Goal: Information Seeking & Learning: Learn about a topic

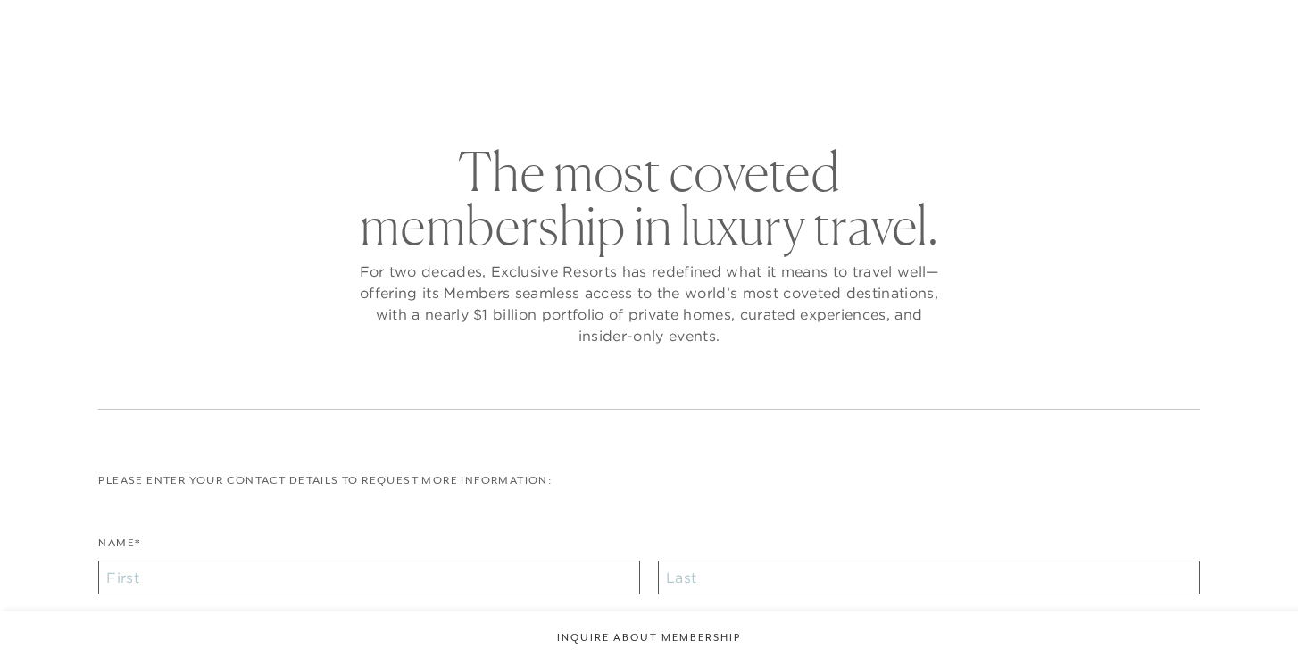
checkbox input "false"
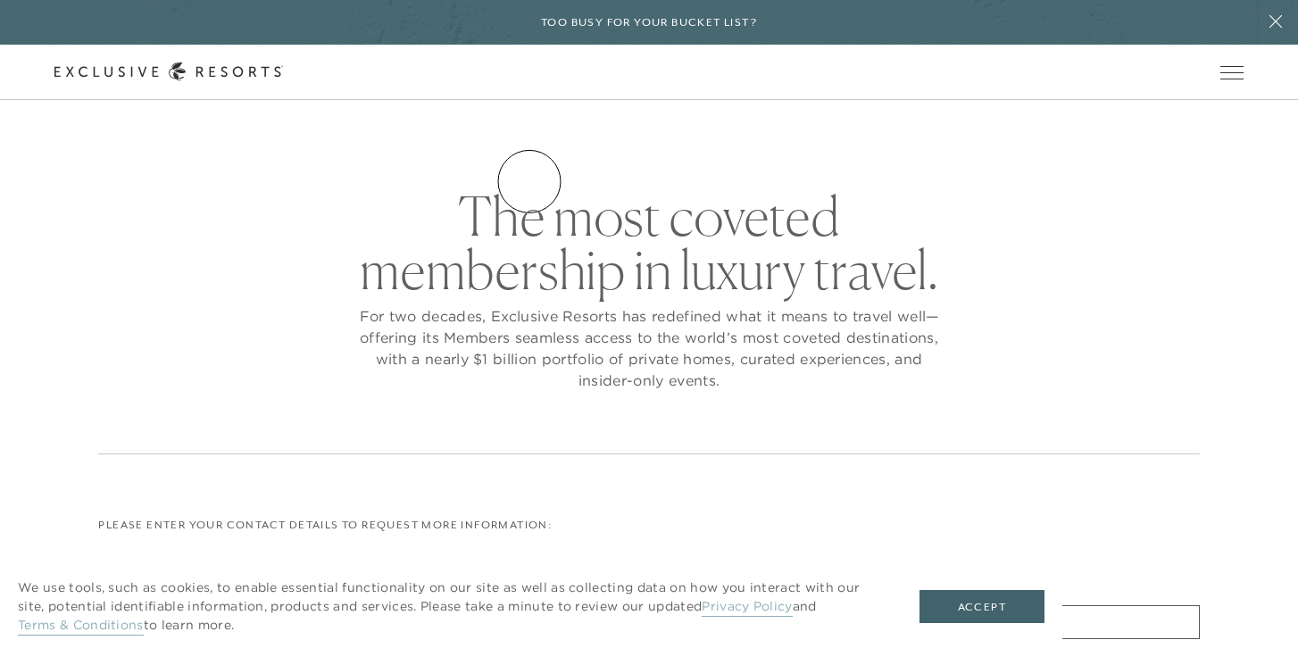
click at [0, 0] on link "Residence Collection" at bounding box center [0, 0] width 0 height 0
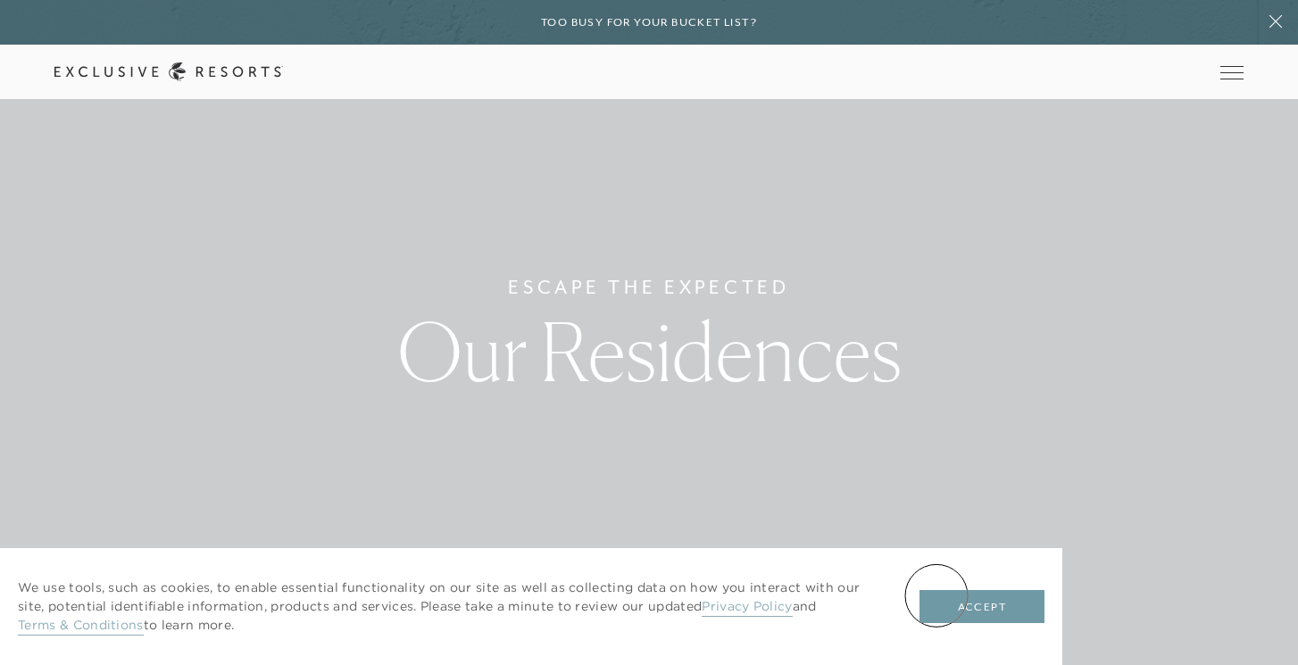
click at [937, 596] on button "Accept" at bounding box center [982, 607] width 125 height 34
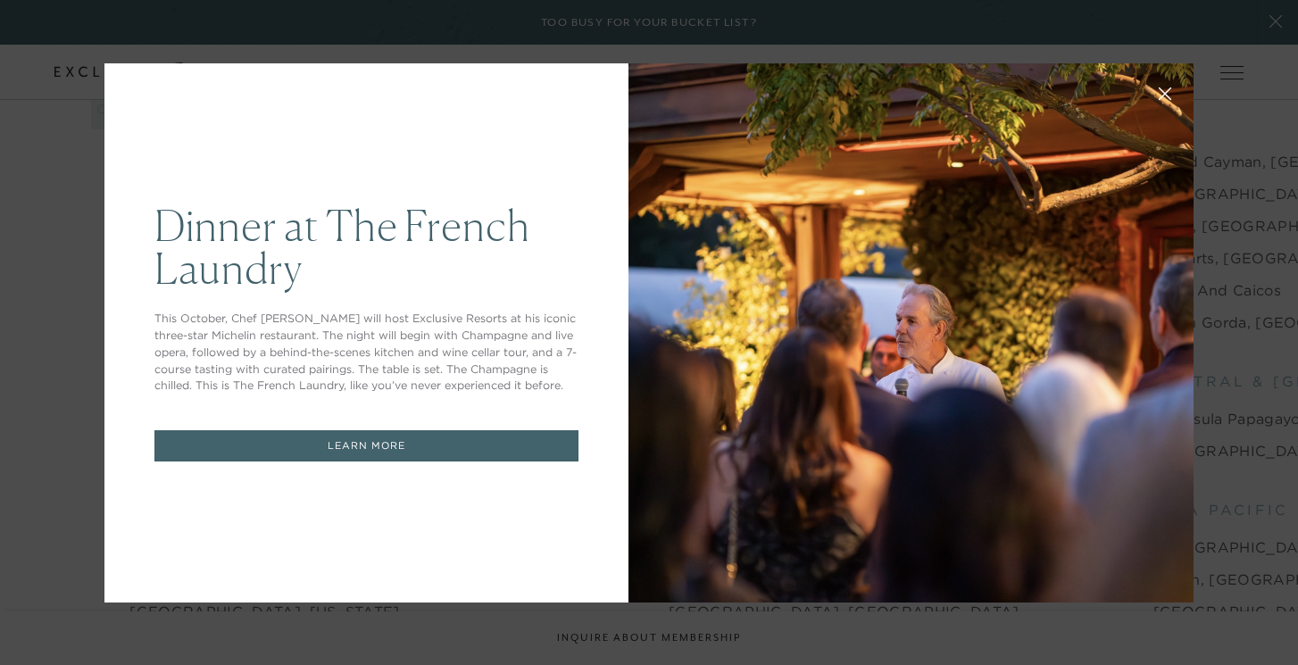
click at [1157, 93] on button at bounding box center [1165, 92] width 43 height 43
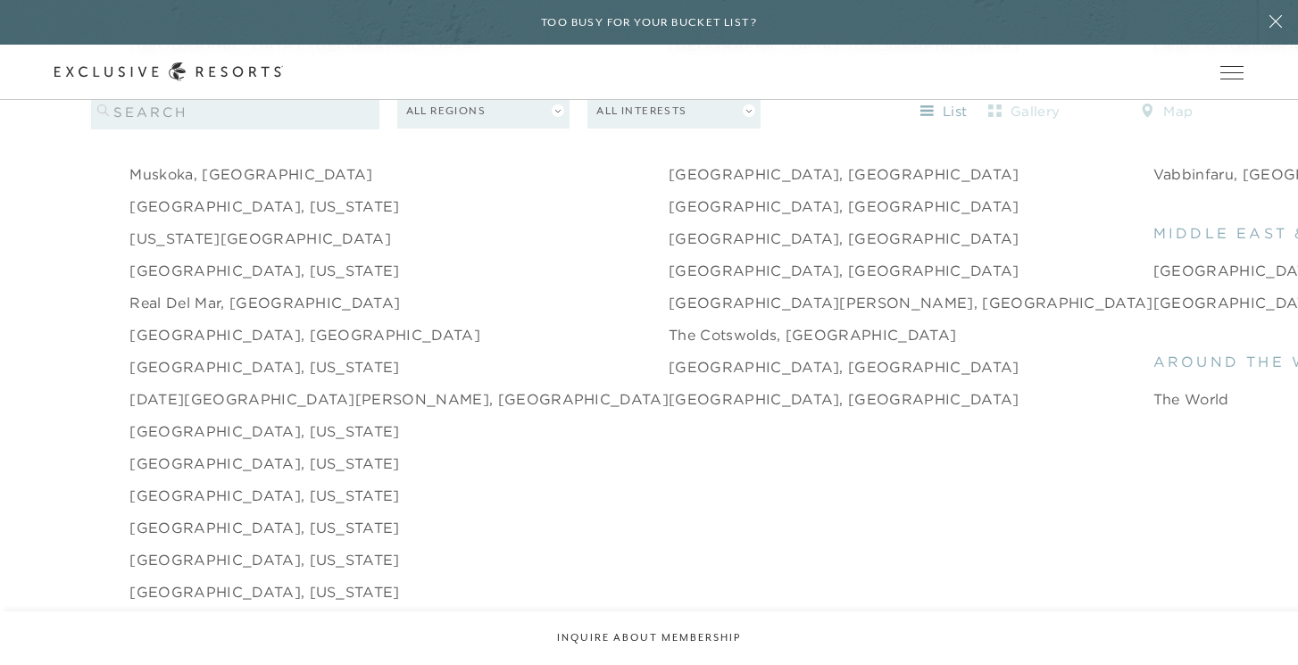
scroll to position [2608, 0]
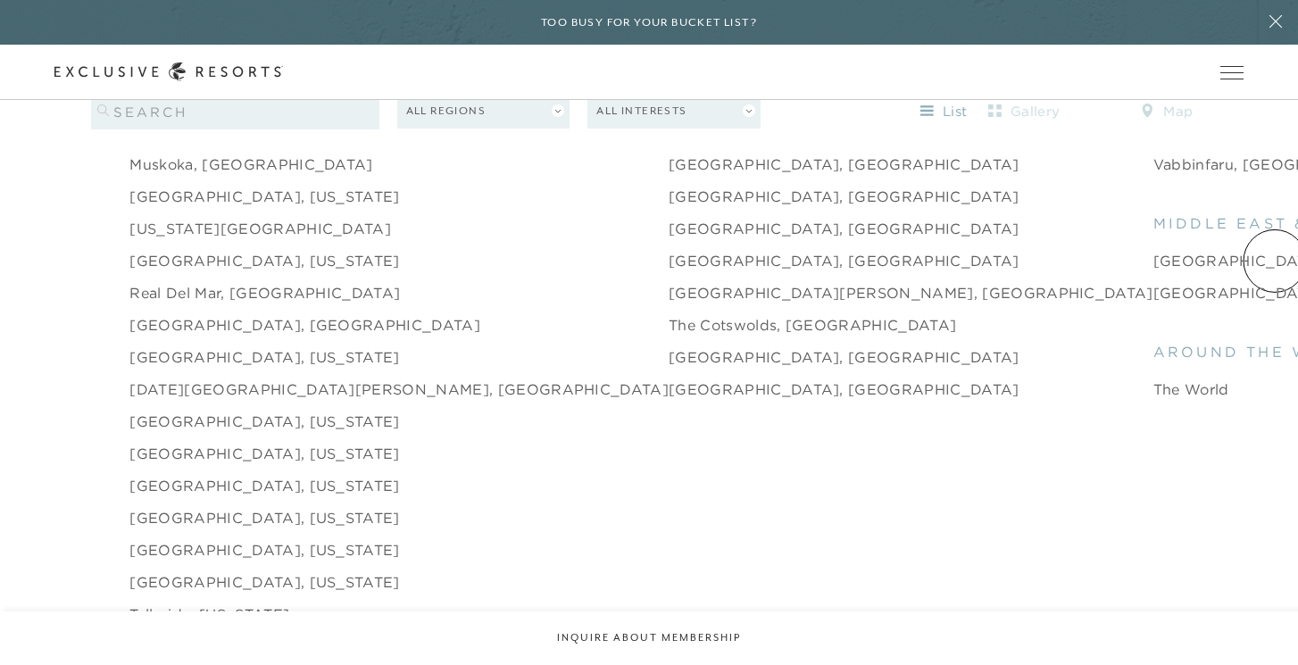
click at [1262, 280] on div "[GEOGRAPHIC_DATA] [GEOGRAPHIC_DATA], [US_STATE] [GEOGRAPHIC_DATA], [US_STATE] […" at bounding box center [649, 14] width 1298 height 1339
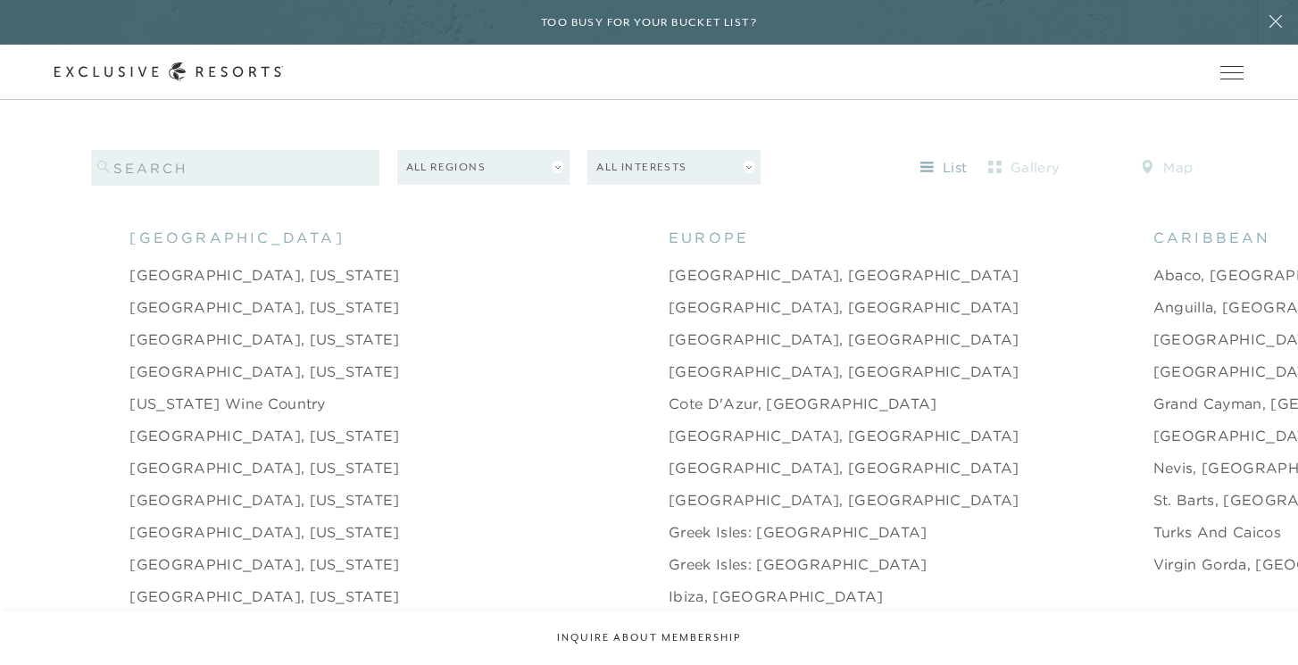
scroll to position [1707, 0]
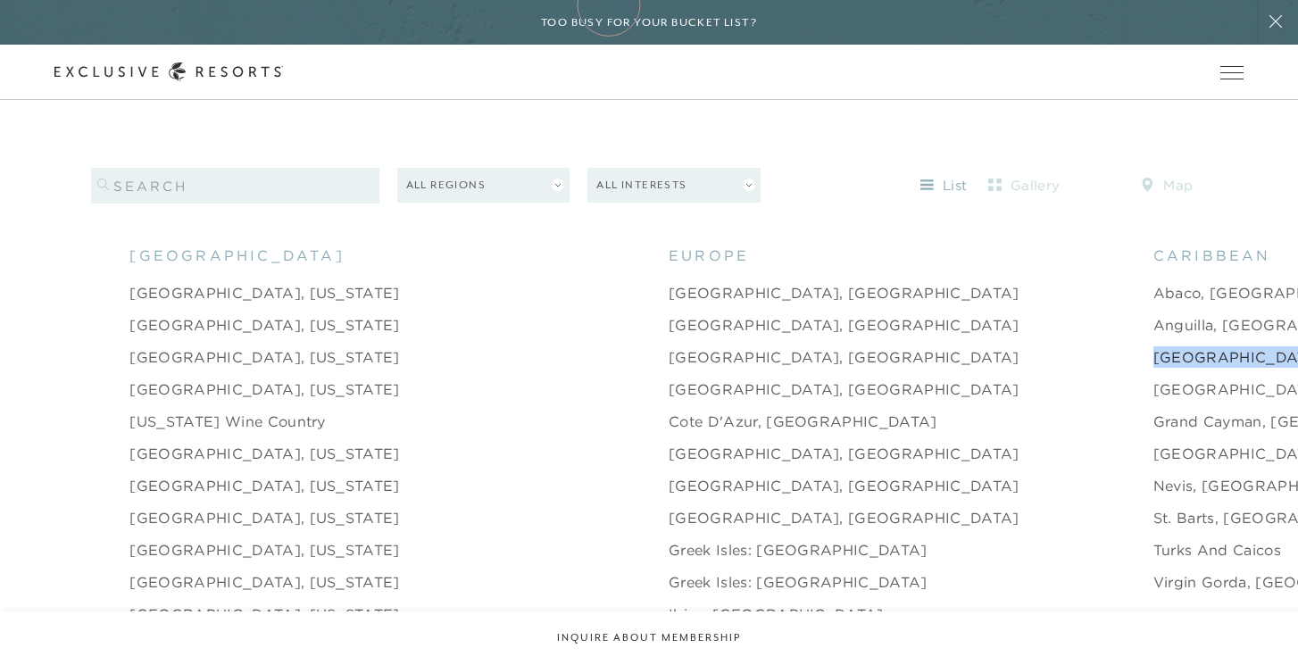
drag, startPoint x: 803, startPoint y: 338, endPoint x: 609, endPoint y: 4, distance: 385.4
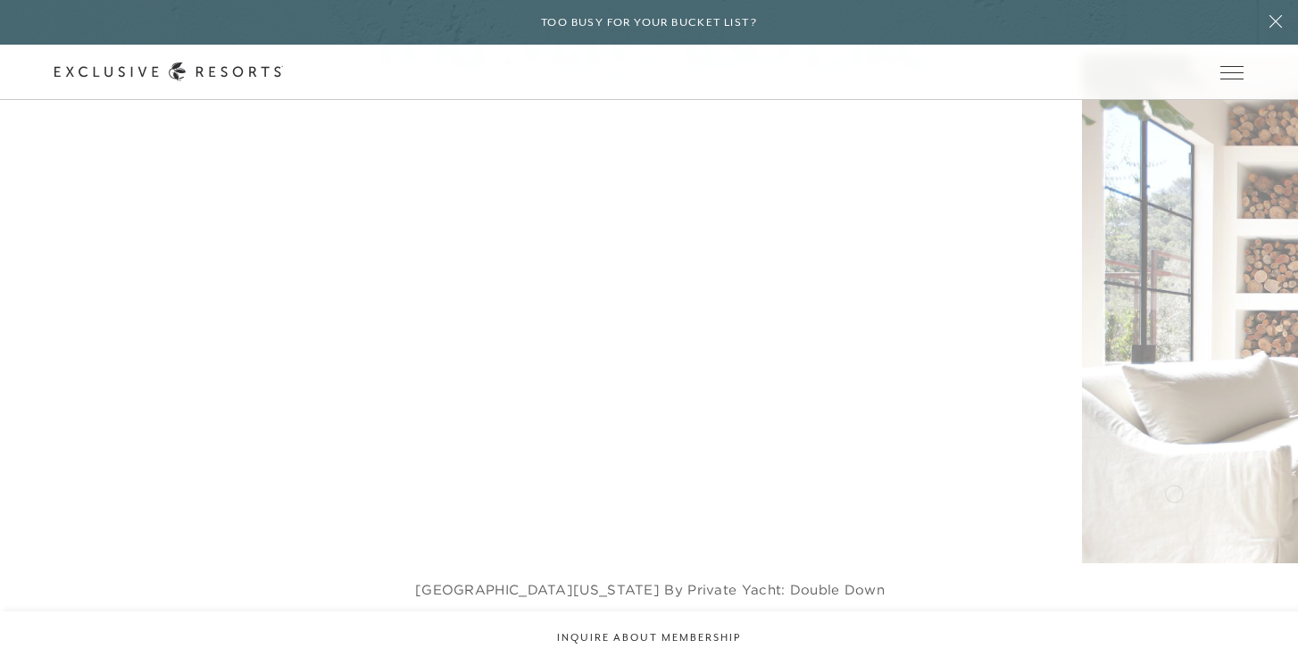
scroll to position [3500, 0]
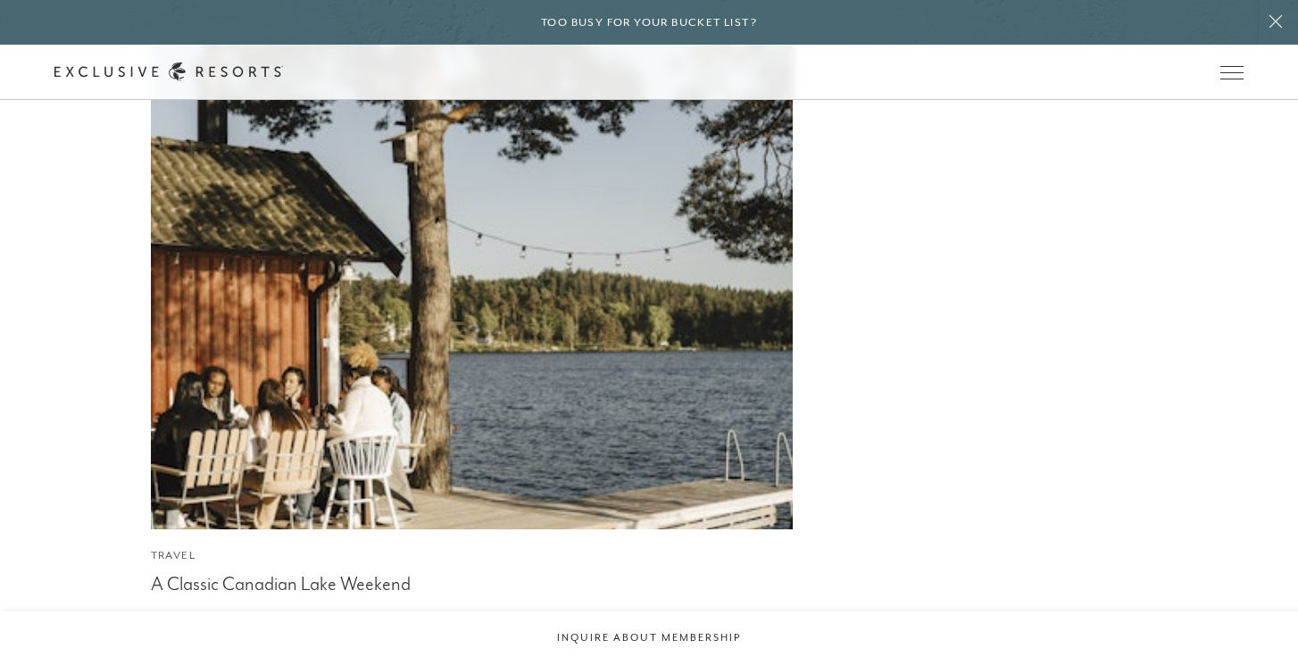
scroll to position [4734, 0]
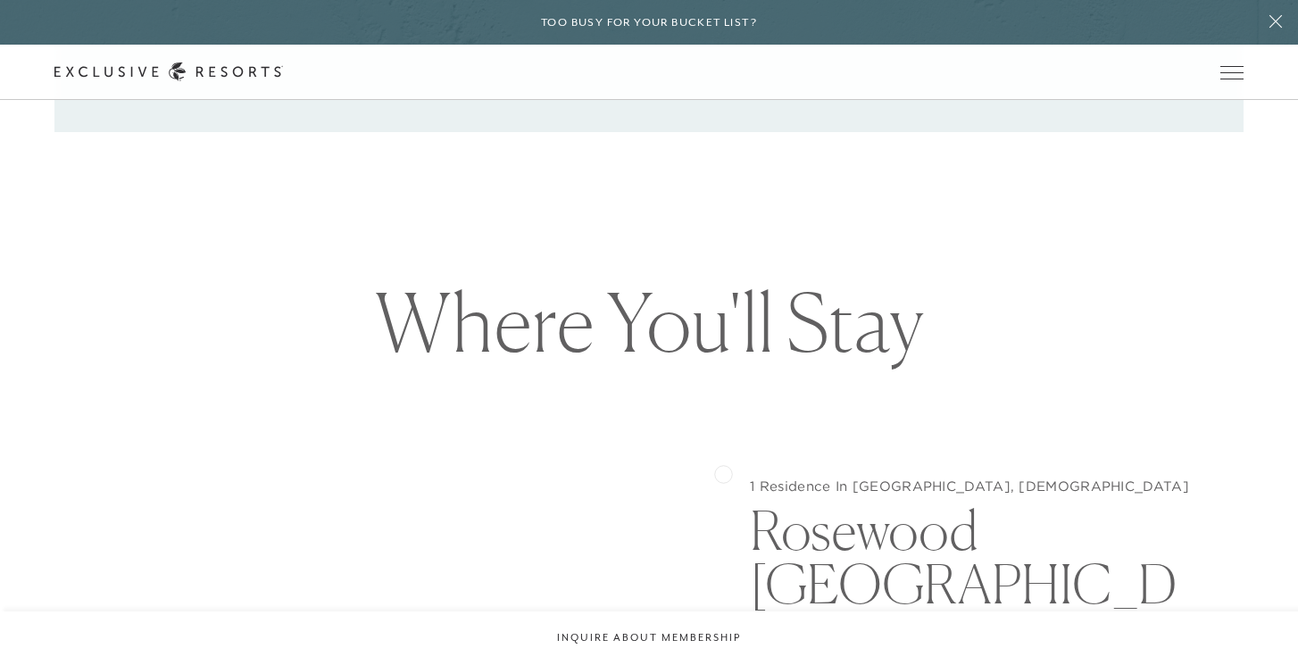
scroll to position [1606, 0]
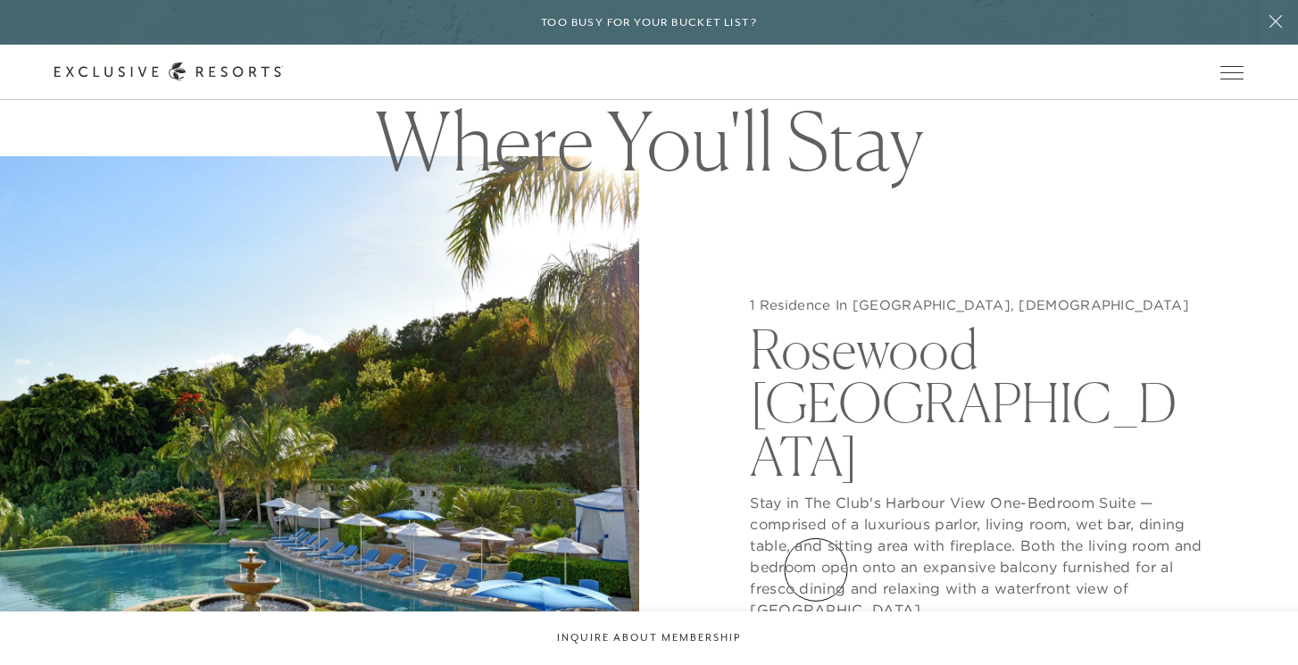
click at [816, 638] on button "View Gallery" at bounding box center [817, 655] width 134 height 34
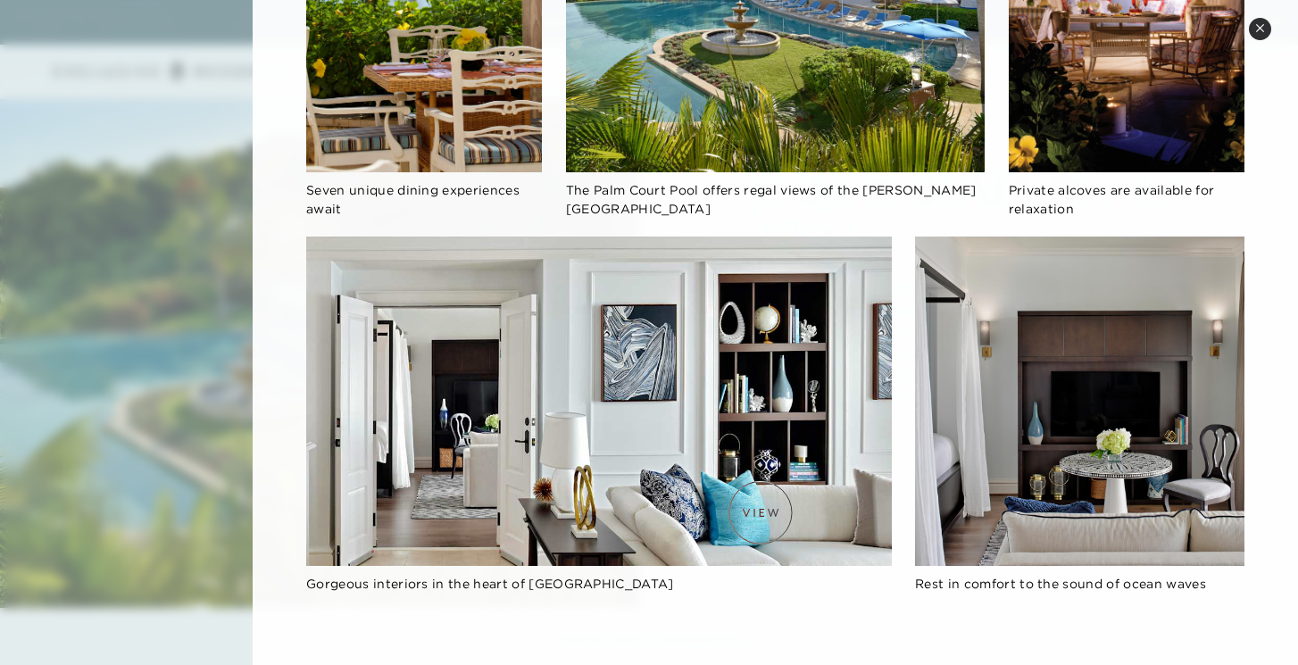
scroll to position [1827, 0]
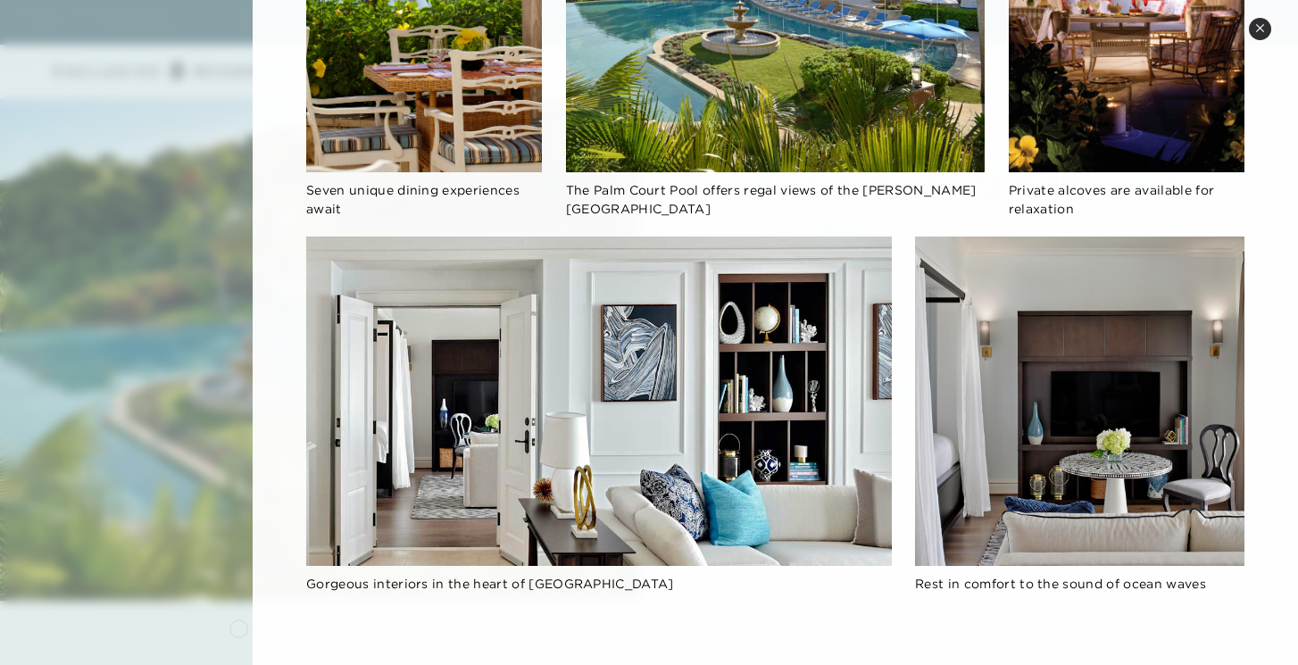
click at [234, 623] on div at bounding box center [649, 332] width 1298 height 665
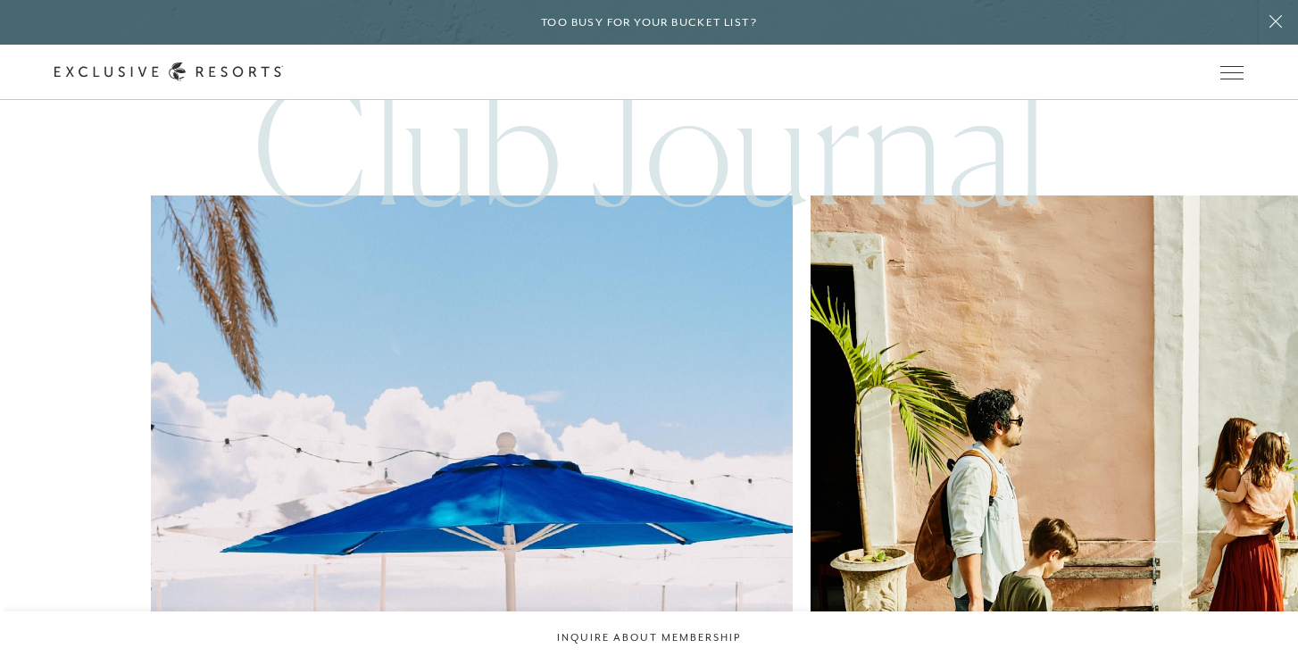
scroll to position [3745, 0]
